Goal: Task Accomplishment & Management: Use online tool/utility

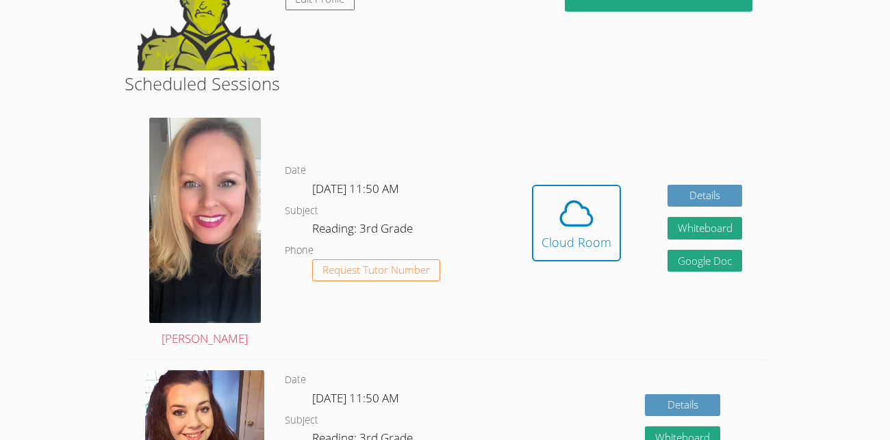
scroll to position [200, 0]
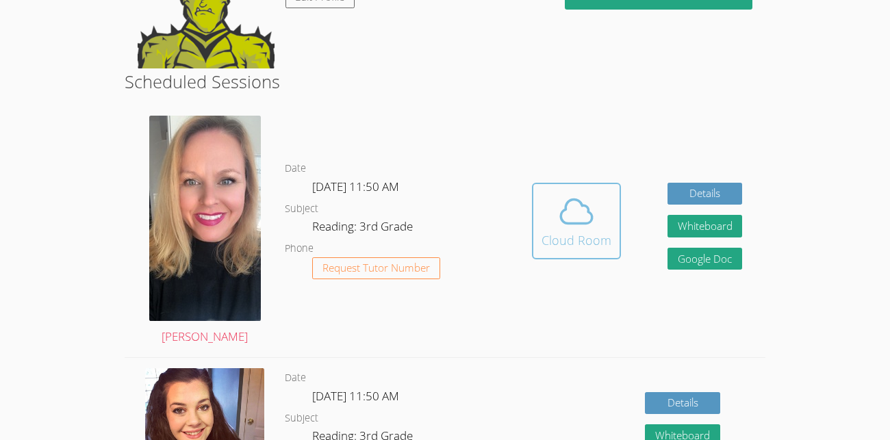
click at [557, 219] on icon at bounding box center [576, 211] width 38 height 38
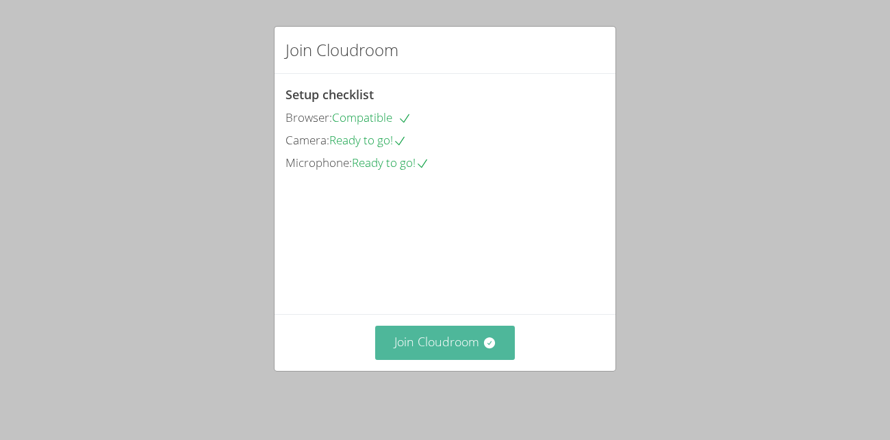
click at [421, 352] on button "Join Cloudroom" at bounding box center [445, 343] width 140 height 34
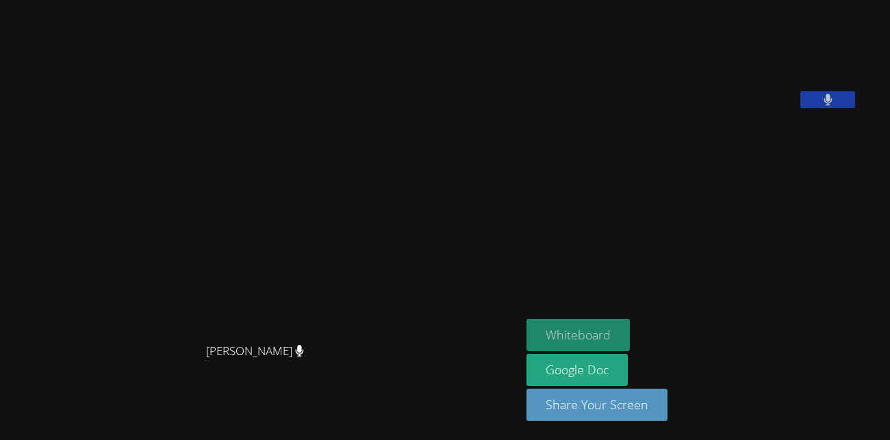
click at [604, 322] on button "Whiteboard" at bounding box center [577, 335] width 103 height 32
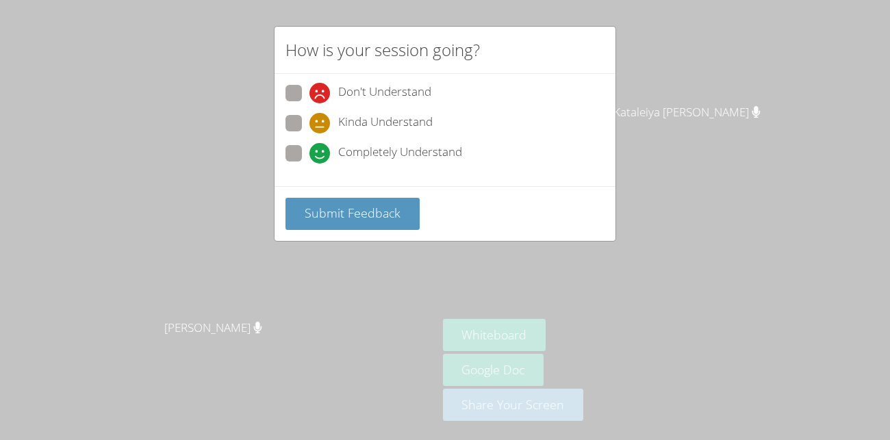
click at [428, 129] on span "Kinda Understand" at bounding box center [385, 123] width 94 height 21
click at [321, 127] on input "Kinda Understand" at bounding box center [315, 121] width 12 height 12
radio input "true"
click at [398, 150] on span "Completely Understand" at bounding box center [400, 153] width 124 height 21
click at [321, 150] on input "Completely Understand" at bounding box center [315, 151] width 12 height 12
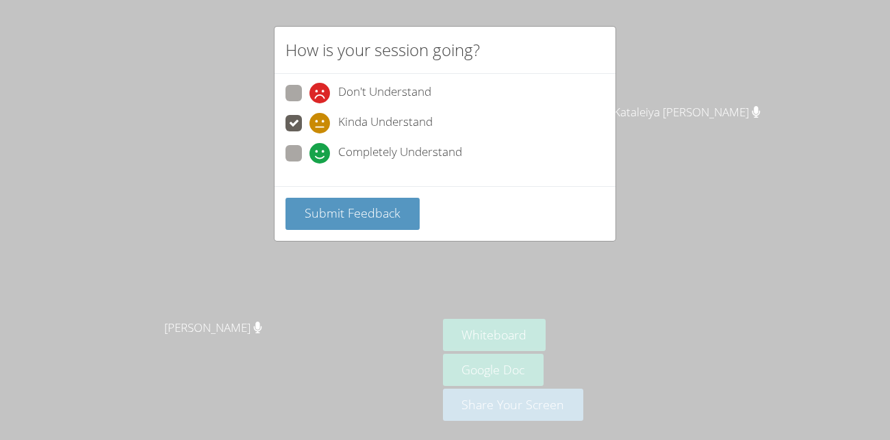
radio input "true"
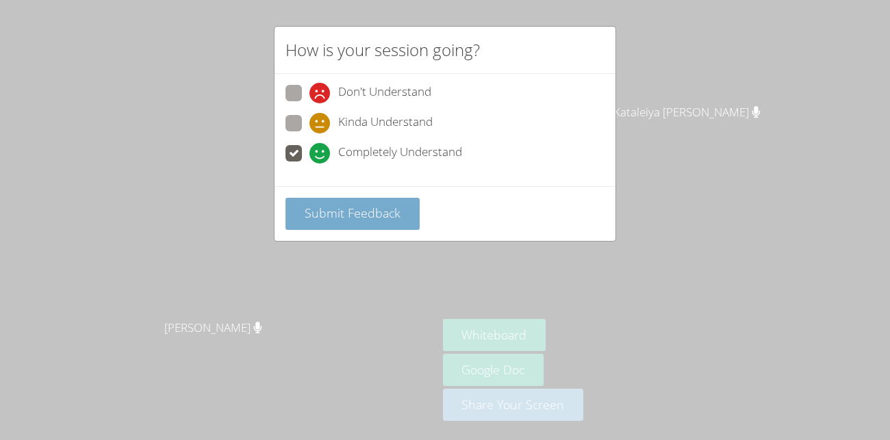
click at [400, 200] on button "Submit Feedback" at bounding box center [352, 214] width 134 height 32
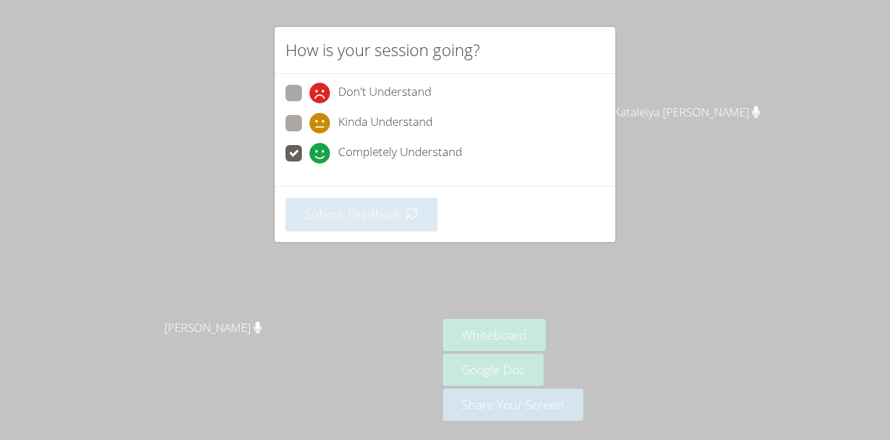
click at [398, 107] on div "Don't Understand" at bounding box center [444, 97] width 319 height 25
click at [396, 120] on span "Kinda Understand" at bounding box center [385, 123] width 94 height 21
click at [321, 120] on input "Kinda Understand" at bounding box center [315, 121] width 12 height 12
radio input "true"
click at [407, 144] on span "Completely Understand" at bounding box center [400, 153] width 124 height 21
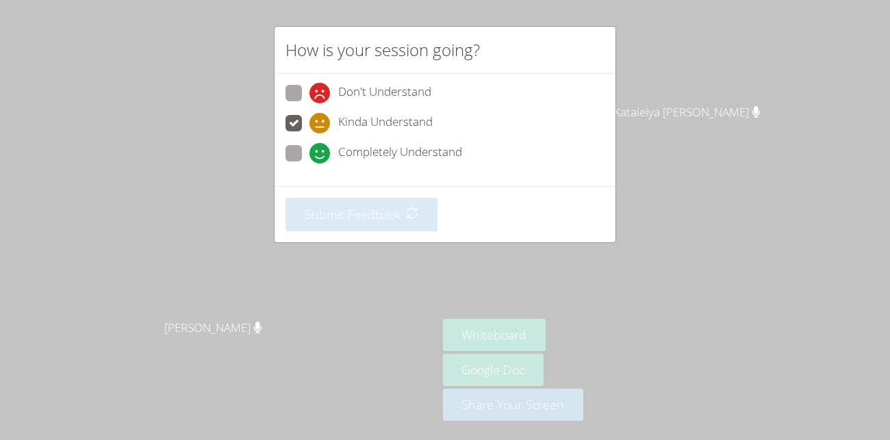
click at [321, 145] on input "Completely Understand" at bounding box center [315, 151] width 12 height 12
radio input "true"
click at [408, 79] on div "Don't Understand Kinda Understand Completely Understand" at bounding box center [444, 130] width 341 height 112
click at [422, 144] on span "Completely Understand" at bounding box center [400, 153] width 124 height 21
click at [321, 145] on input "Completely Understand" at bounding box center [315, 151] width 12 height 12
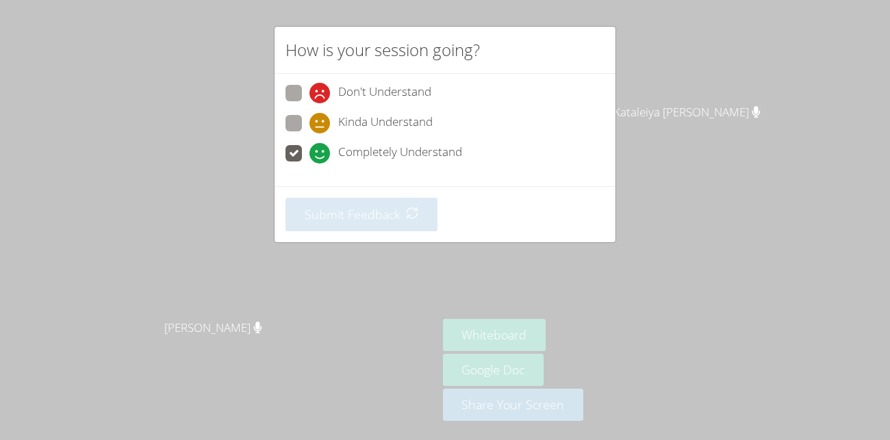
click at [338, 138] on div "Kinda Understand" at bounding box center [444, 127] width 319 height 25
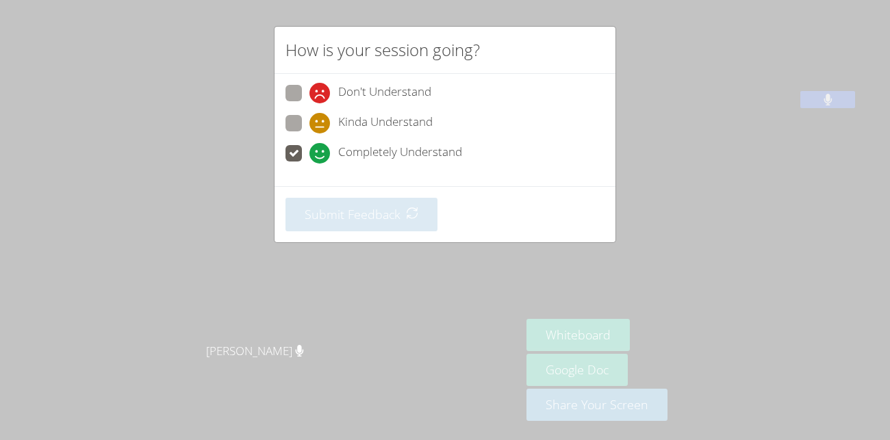
click at [309, 164] on span at bounding box center [309, 164] width 0 height 0
click at [309, 151] on input "Completely Understand" at bounding box center [315, 151] width 12 height 12
click at [309, 164] on span at bounding box center [309, 164] width 0 height 0
click at [309, 151] on input "Completely Understand" at bounding box center [315, 151] width 12 height 12
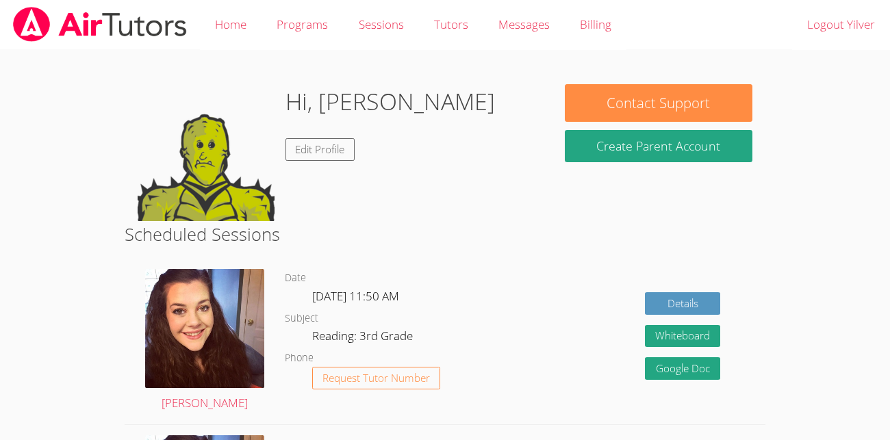
click at [29, 150] on body "Home Programs Sessions Tutors Messages Billing Logout Yilver Hi, Yilver Edit Pr…" at bounding box center [445, 220] width 890 height 440
